Goal: Browse casually: Explore the website without a specific task or goal

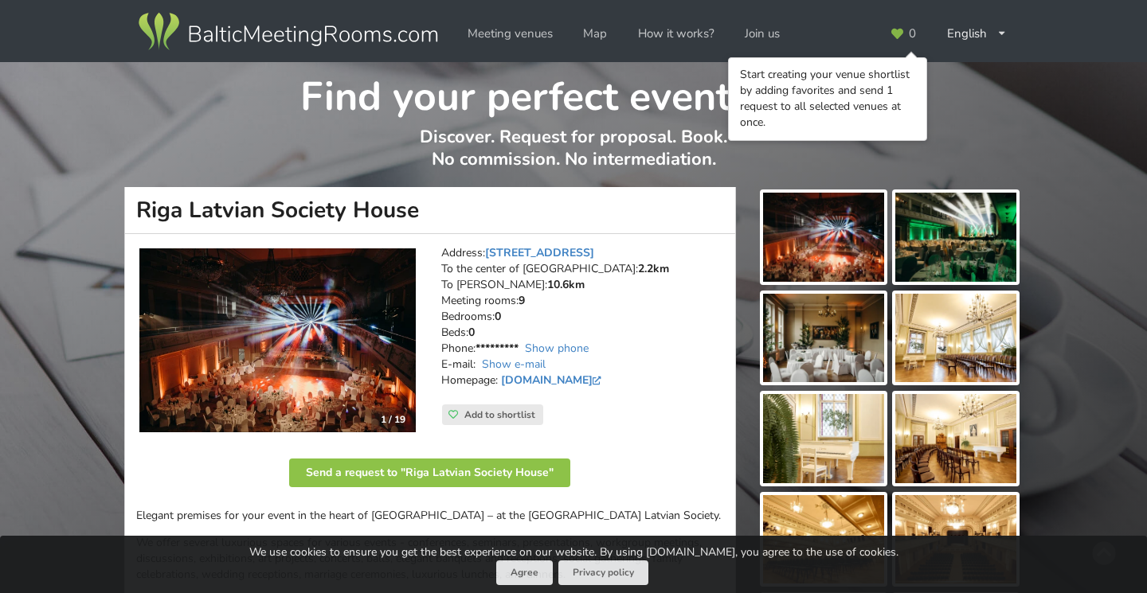
click at [394, 415] on div "1 / 19" at bounding box center [393, 420] width 44 height 24
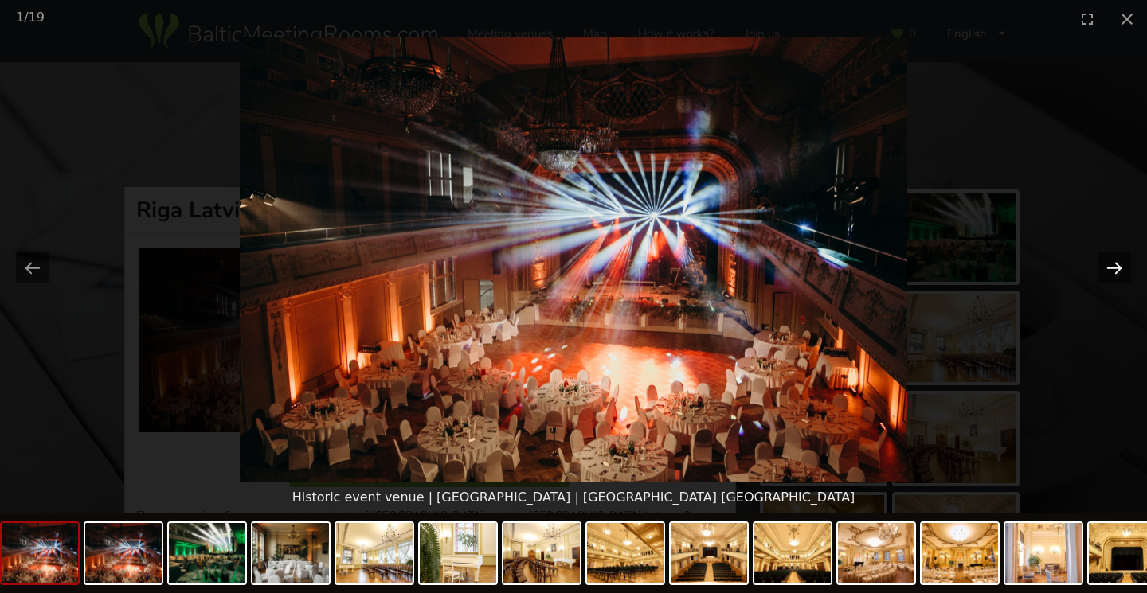
click at [1118, 270] on button "Next slide" at bounding box center [1114, 268] width 33 height 31
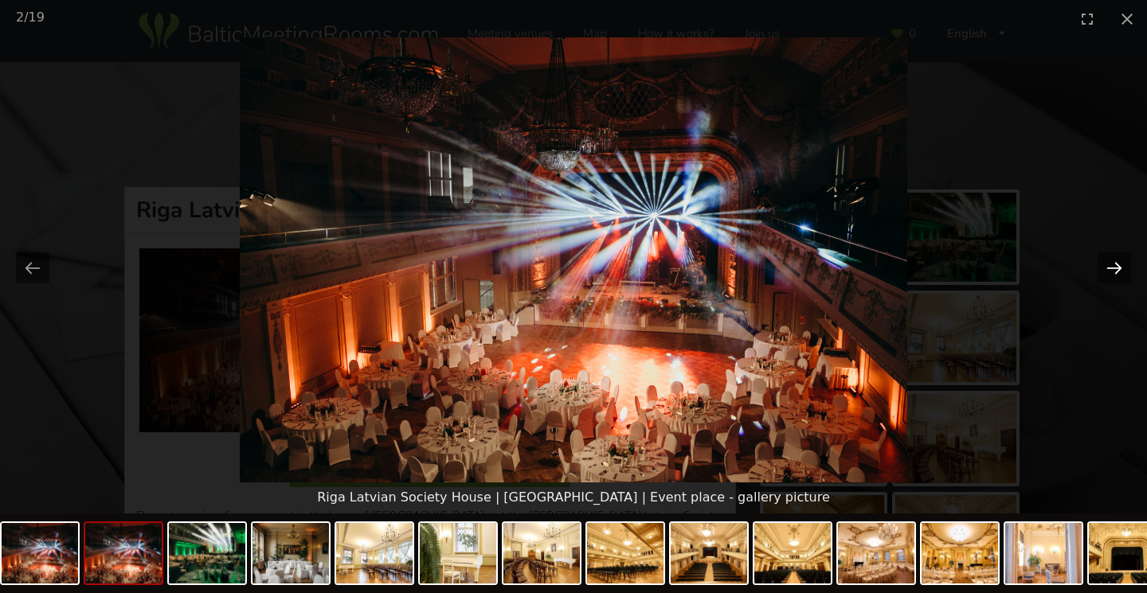
click at [1118, 270] on button "Next slide" at bounding box center [1114, 268] width 33 height 31
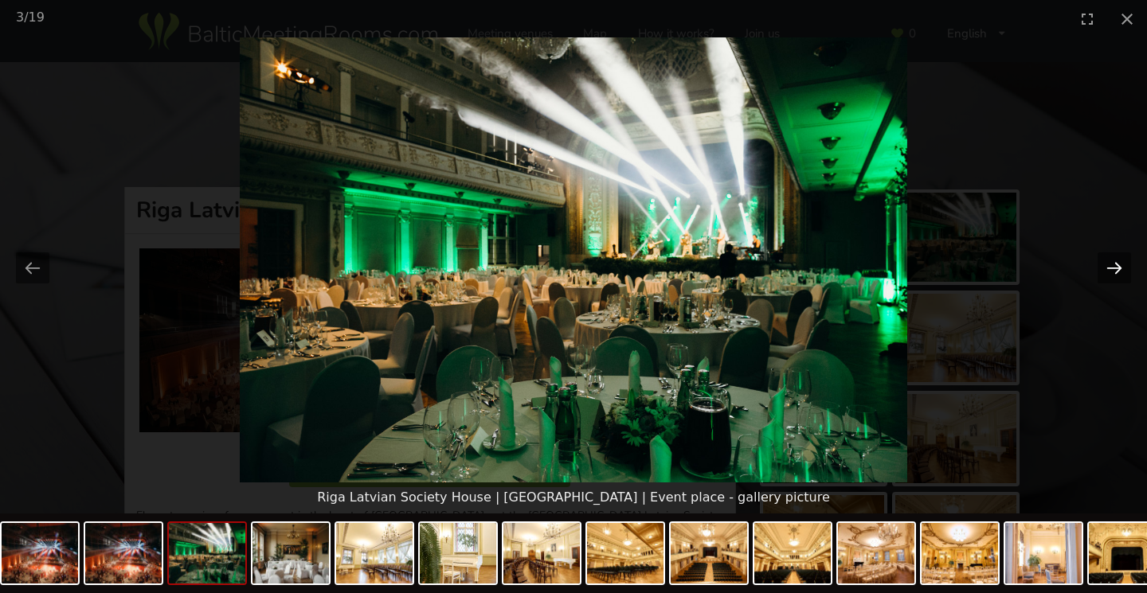
click at [1118, 270] on button "Next slide" at bounding box center [1114, 268] width 33 height 31
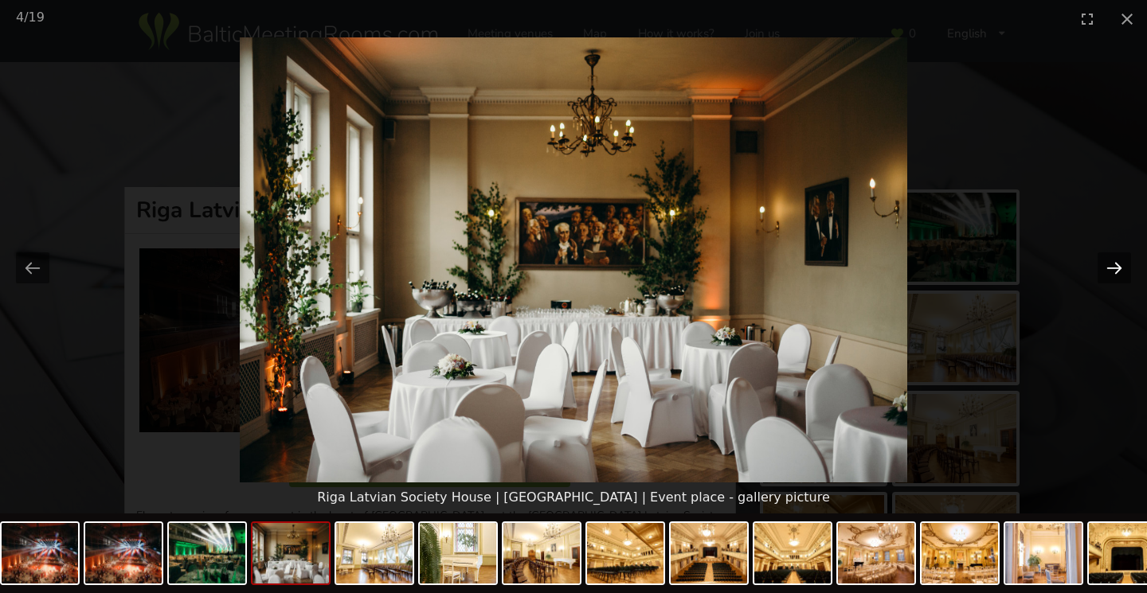
click at [1118, 270] on button "Next slide" at bounding box center [1114, 268] width 33 height 31
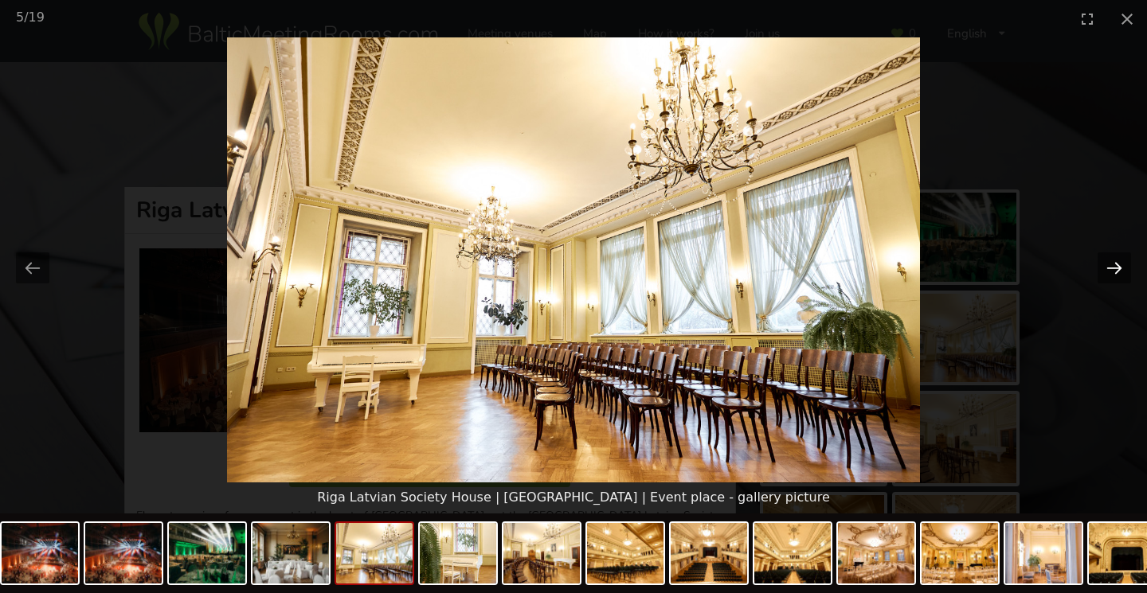
click at [1118, 270] on button "Next slide" at bounding box center [1114, 268] width 33 height 31
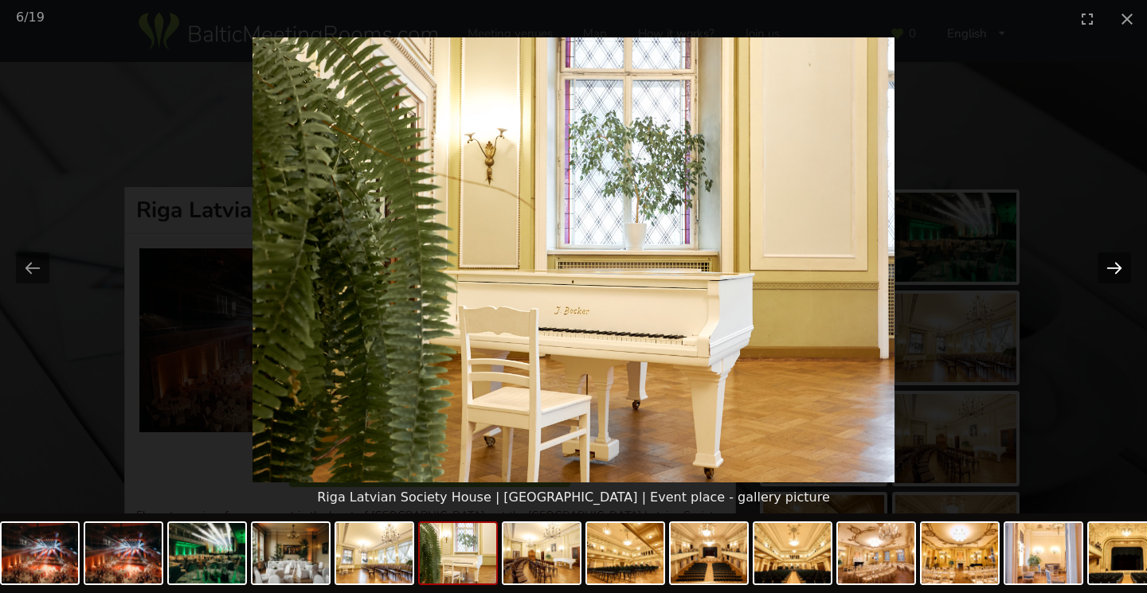
click at [1118, 270] on button "Next slide" at bounding box center [1114, 268] width 33 height 31
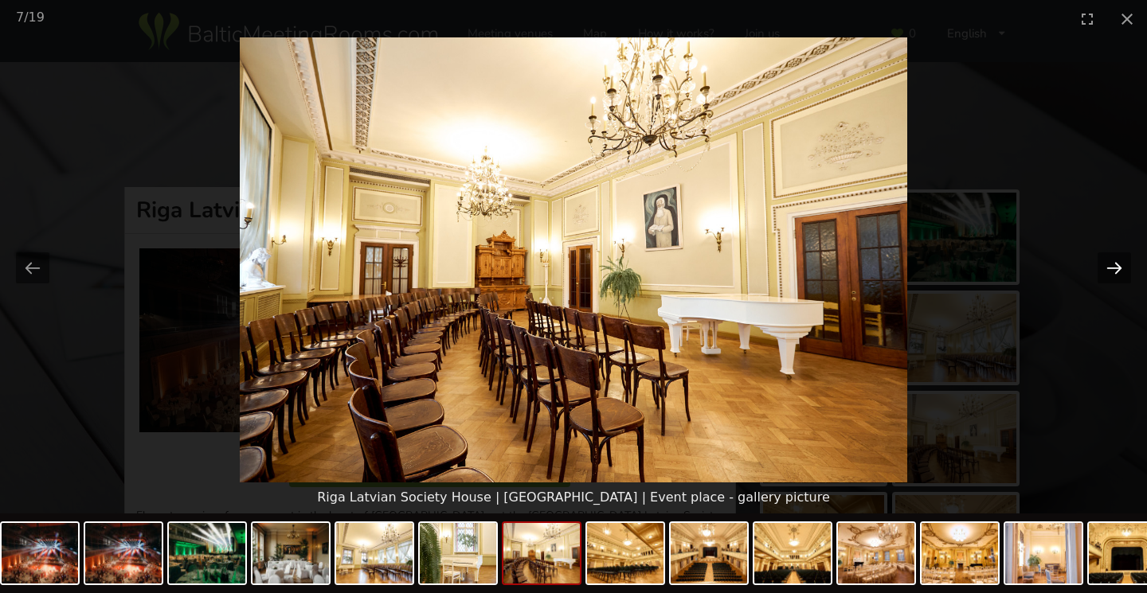
click at [1118, 270] on button "Next slide" at bounding box center [1114, 268] width 33 height 31
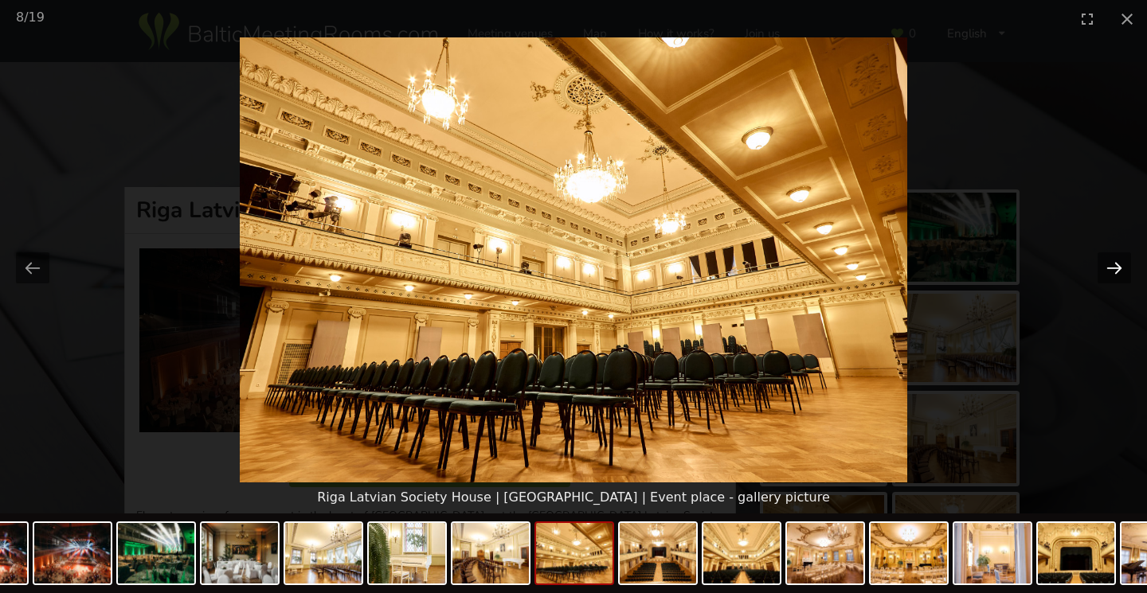
click at [1118, 270] on button "Next slide" at bounding box center [1114, 268] width 33 height 31
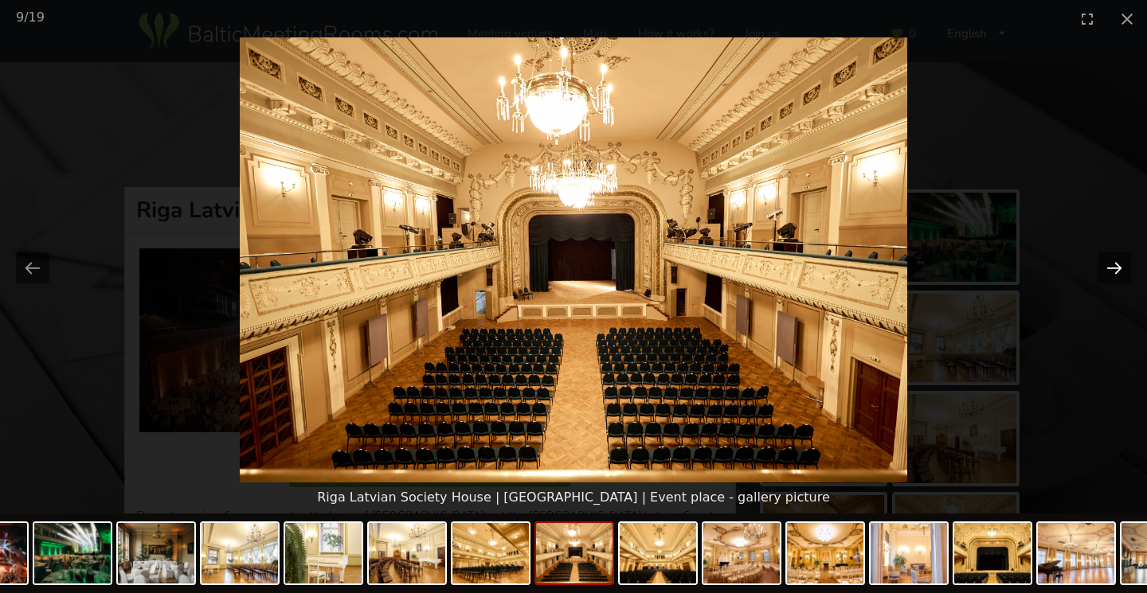
click at [1118, 270] on button "Next slide" at bounding box center [1114, 268] width 33 height 31
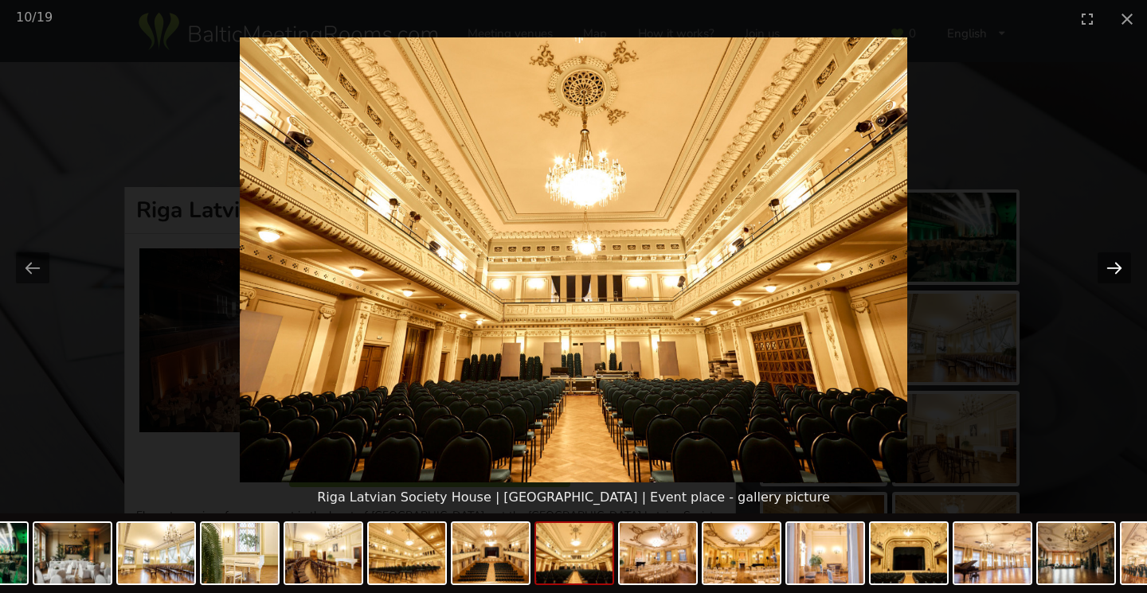
click at [1118, 270] on button "Next slide" at bounding box center [1114, 268] width 33 height 31
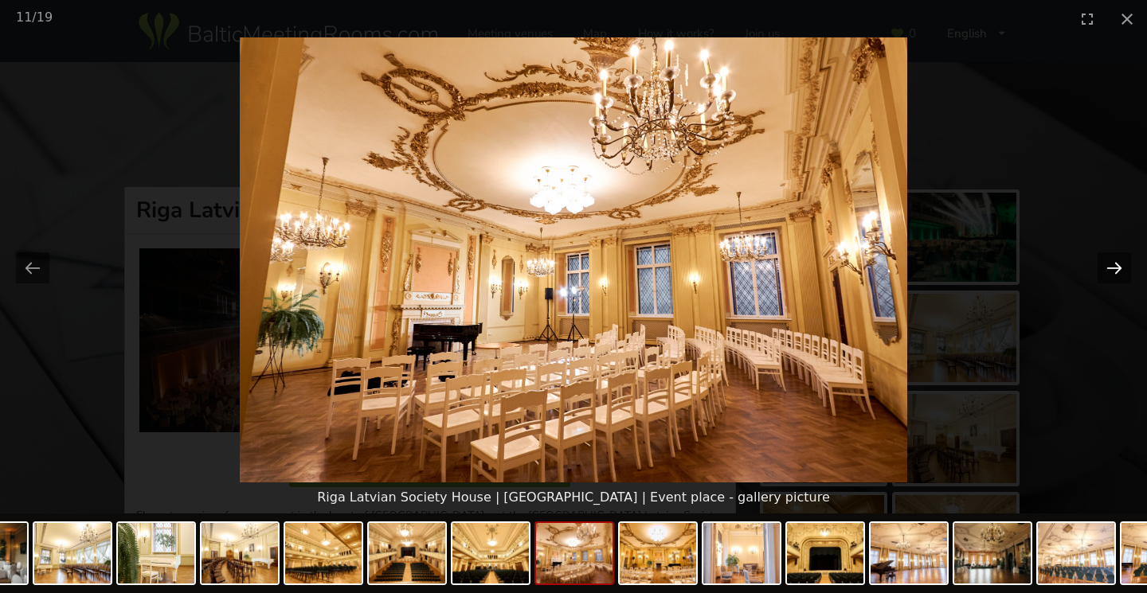
click at [1118, 270] on button "Next slide" at bounding box center [1114, 268] width 33 height 31
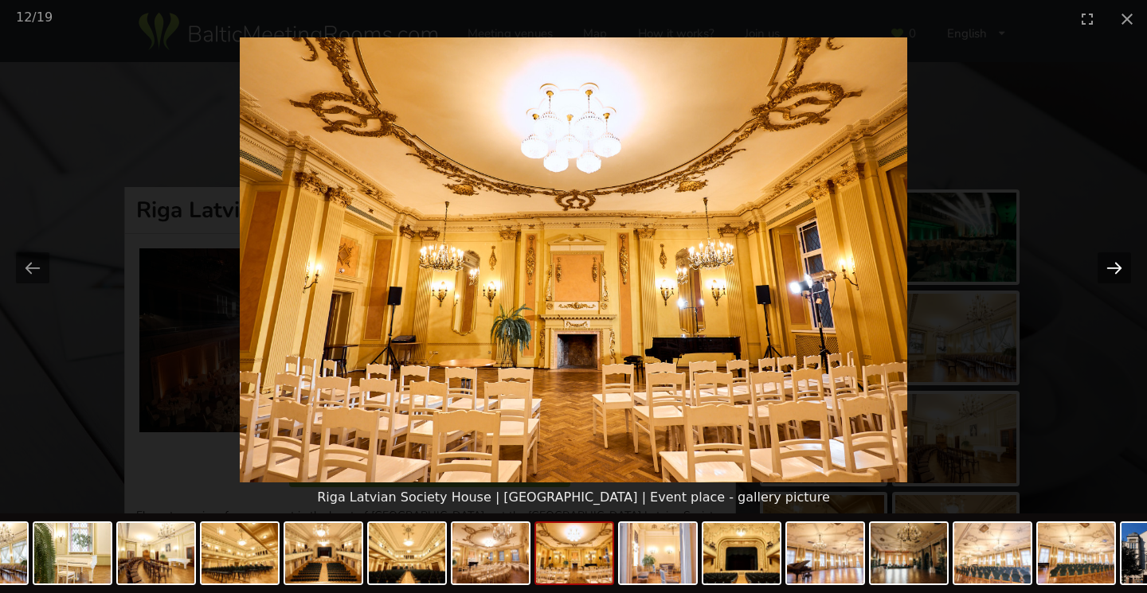
click at [1118, 270] on button "Next slide" at bounding box center [1114, 268] width 33 height 31
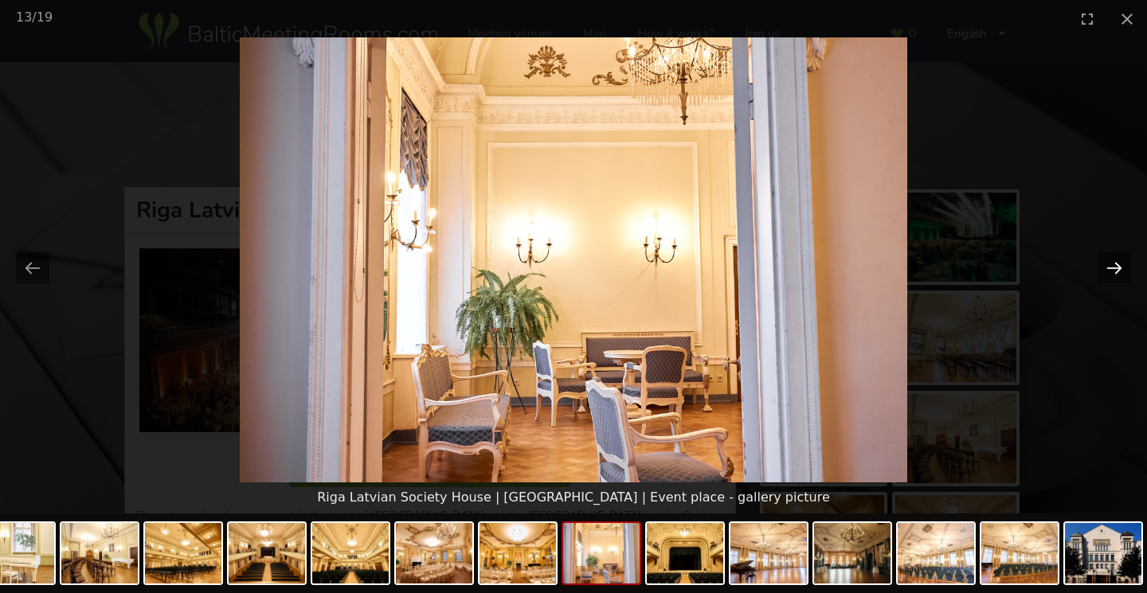
click at [1118, 270] on button "Next slide" at bounding box center [1114, 268] width 33 height 31
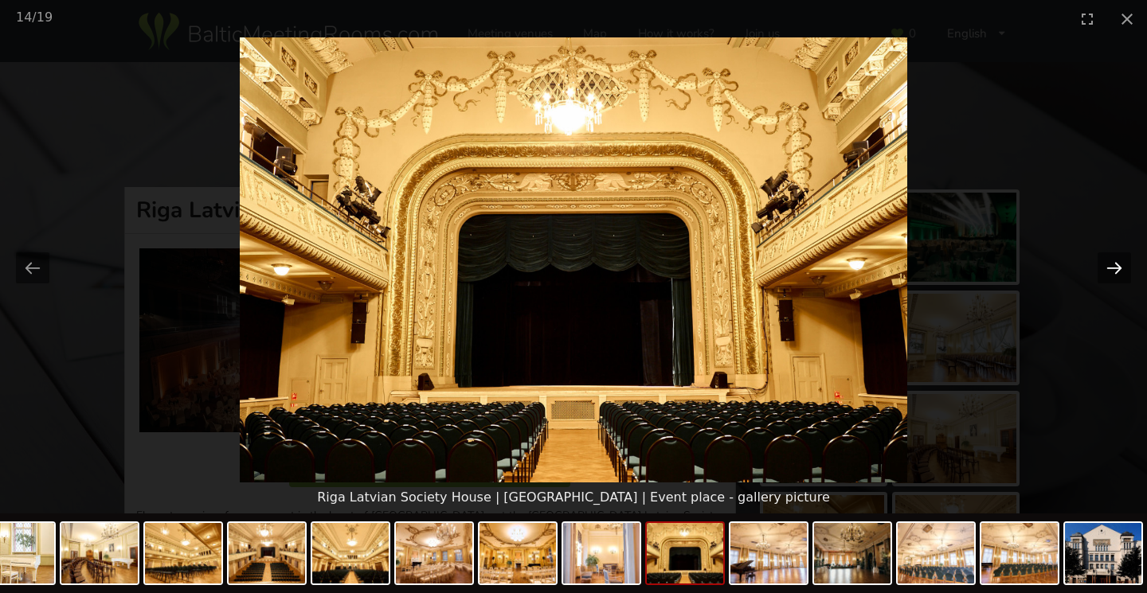
click at [1118, 270] on button "Next slide" at bounding box center [1114, 268] width 33 height 31
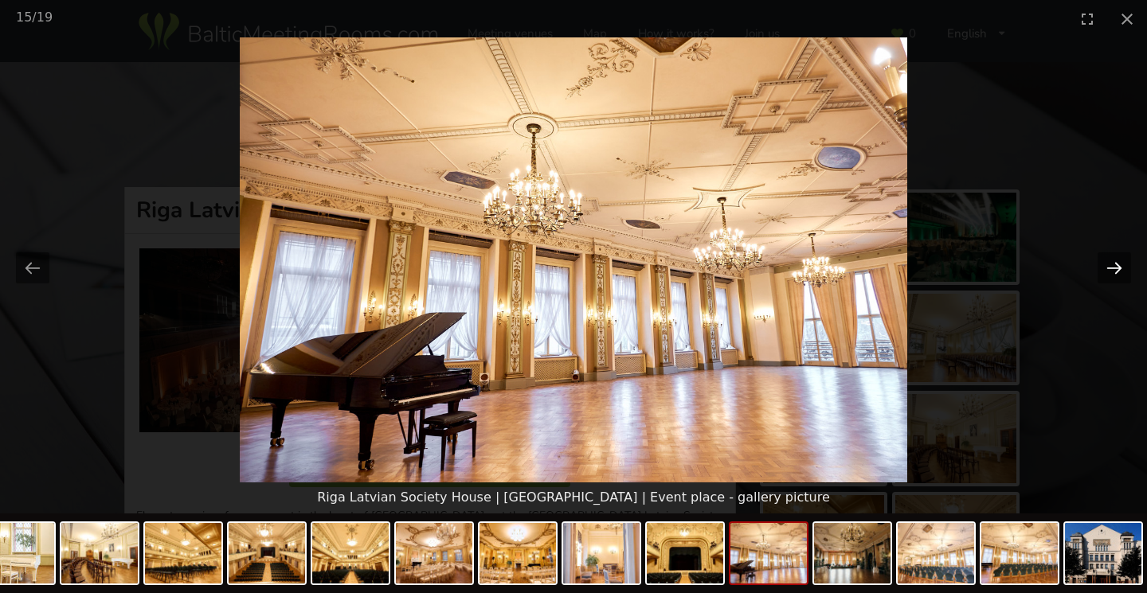
click at [1118, 270] on button "Next slide" at bounding box center [1114, 268] width 33 height 31
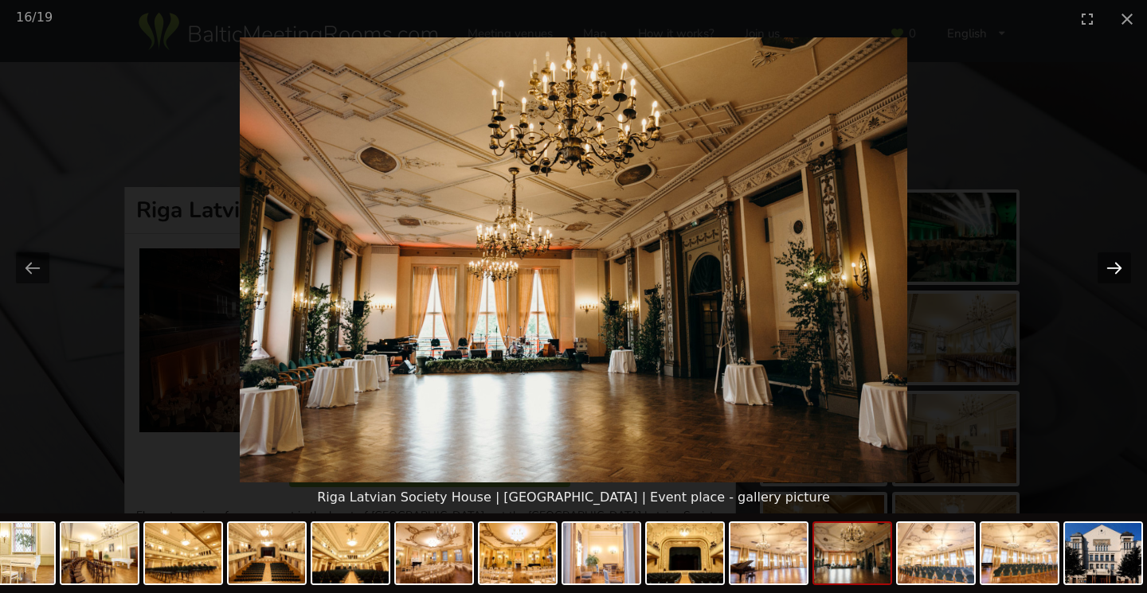
click at [1118, 270] on button "Next slide" at bounding box center [1114, 268] width 33 height 31
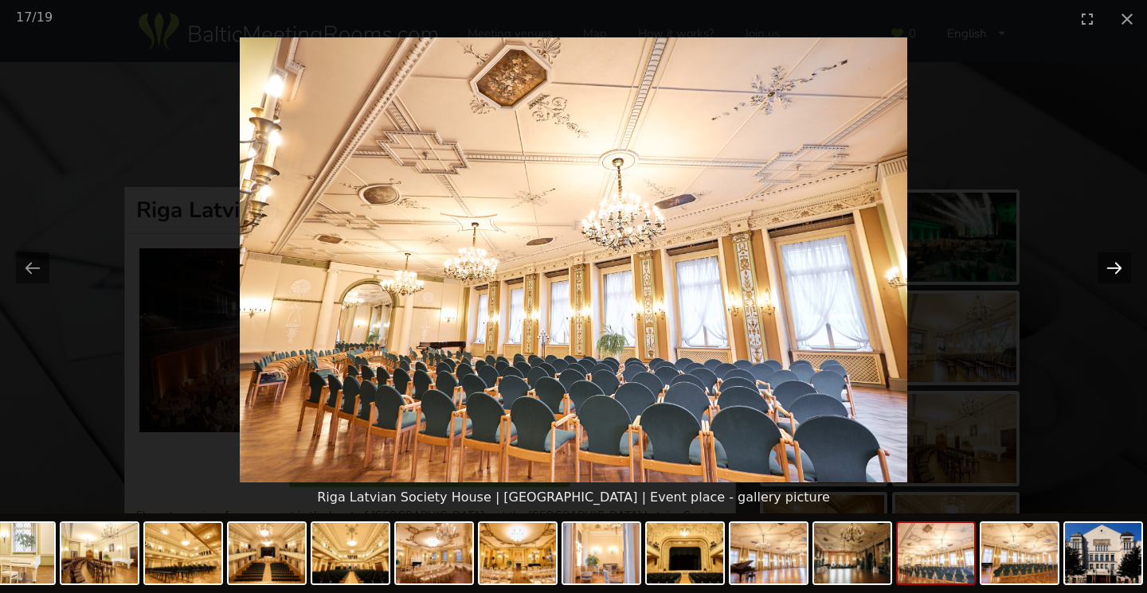
click at [1118, 270] on button "Next slide" at bounding box center [1114, 268] width 33 height 31
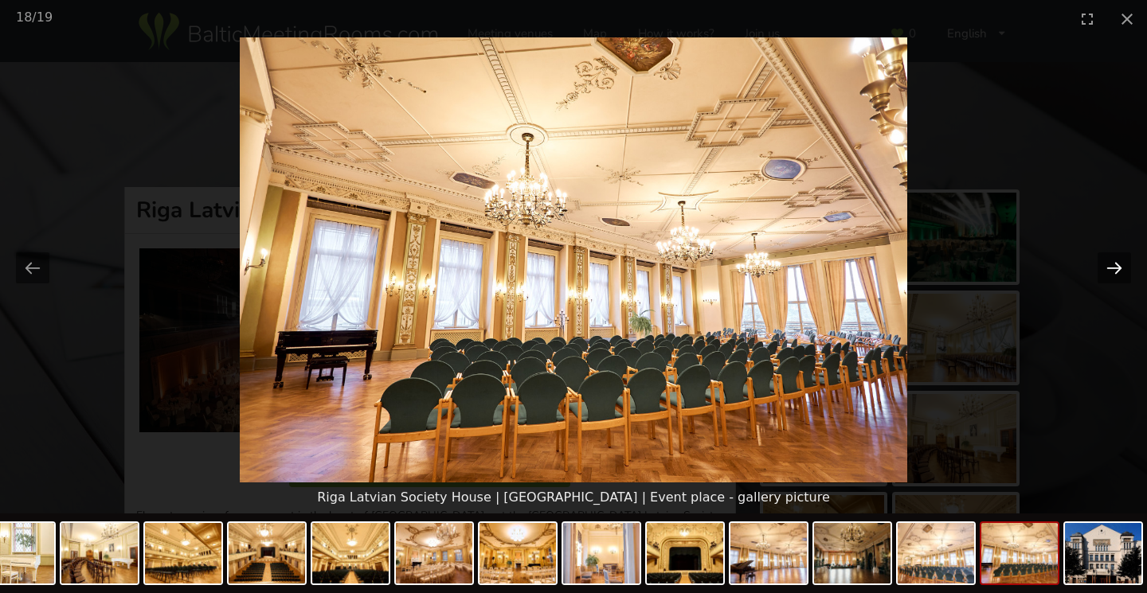
click at [1118, 270] on button "Next slide" at bounding box center [1114, 268] width 33 height 31
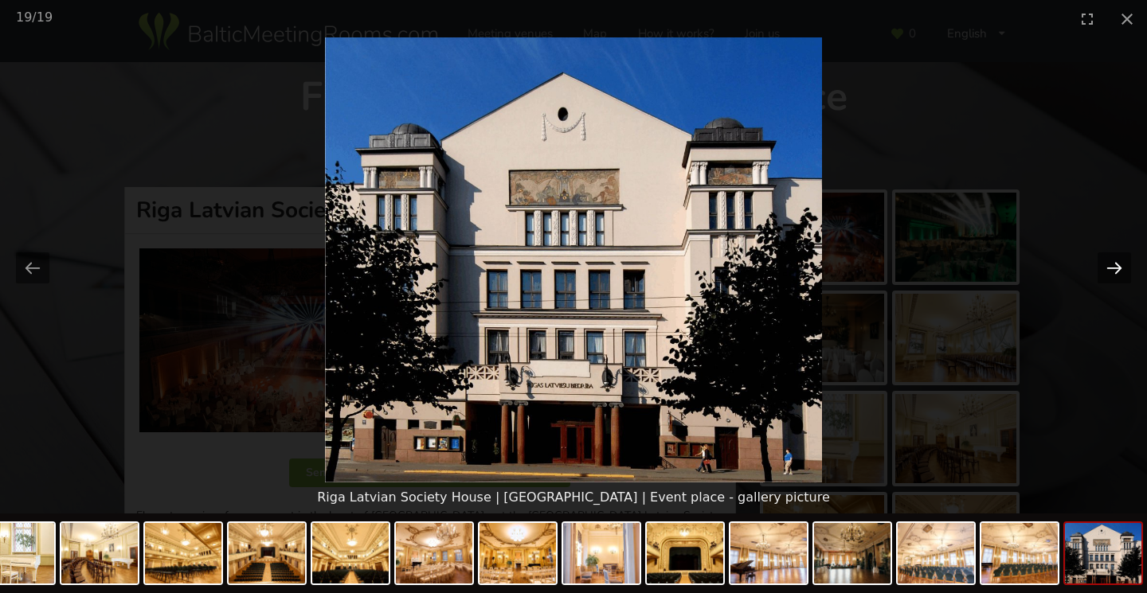
click at [1118, 270] on button "Next slide" at bounding box center [1114, 268] width 33 height 31
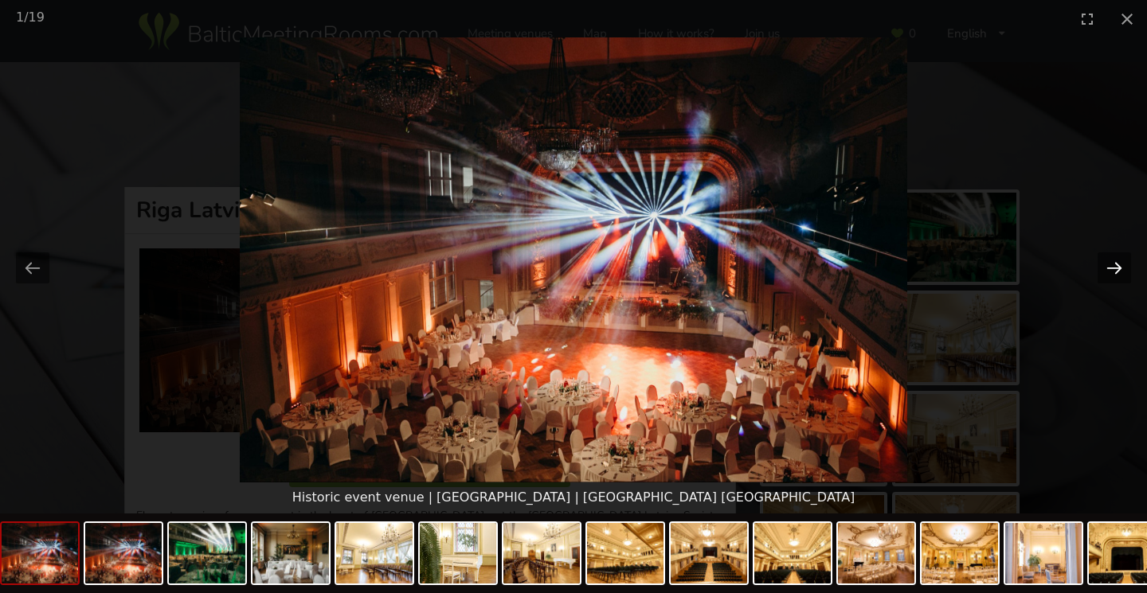
click at [1118, 270] on button "Next slide" at bounding box center [1114, 268] width 33 height 31
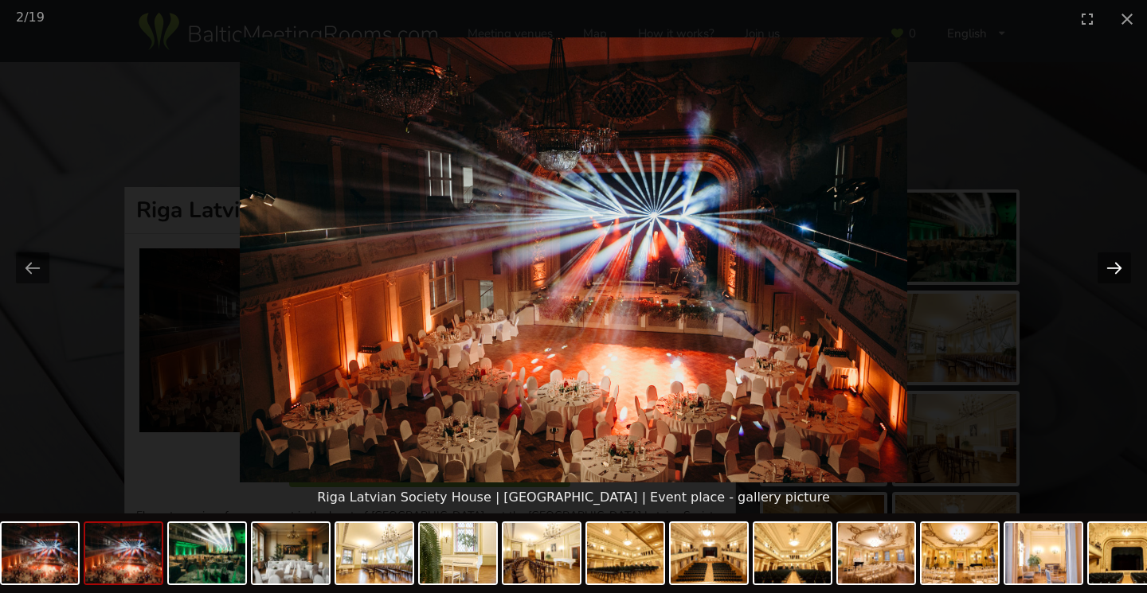
click at [1118, 270] on button "Next slide" at bounding box center [1114, 268] width 33 height 31
